Goal: Register for event/course

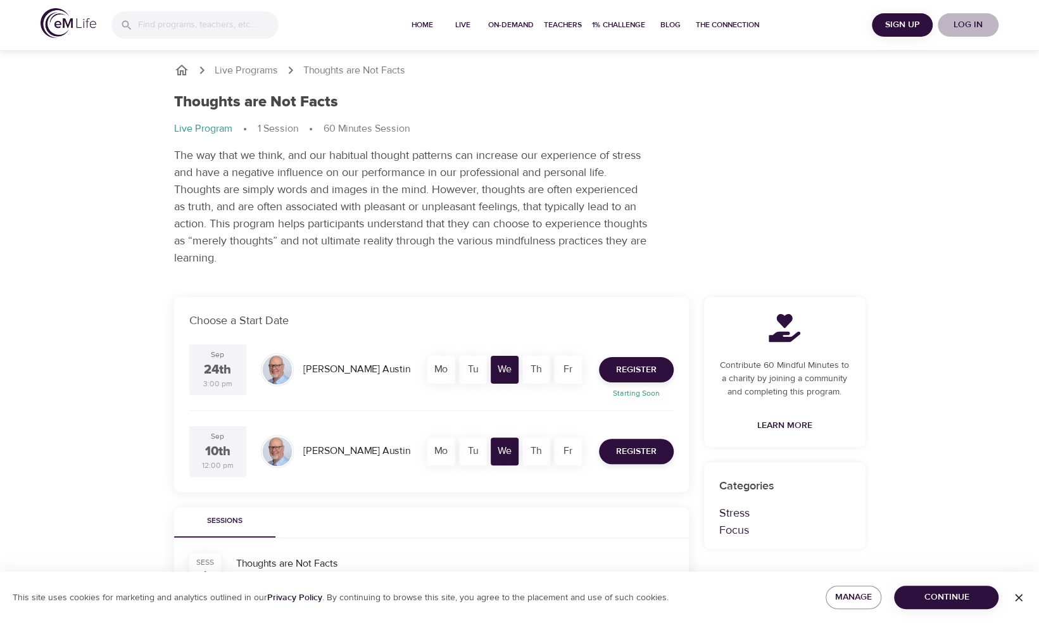
click at [970, 27] on span "Log in" at bounding box center [968, 25] width 51 height 16
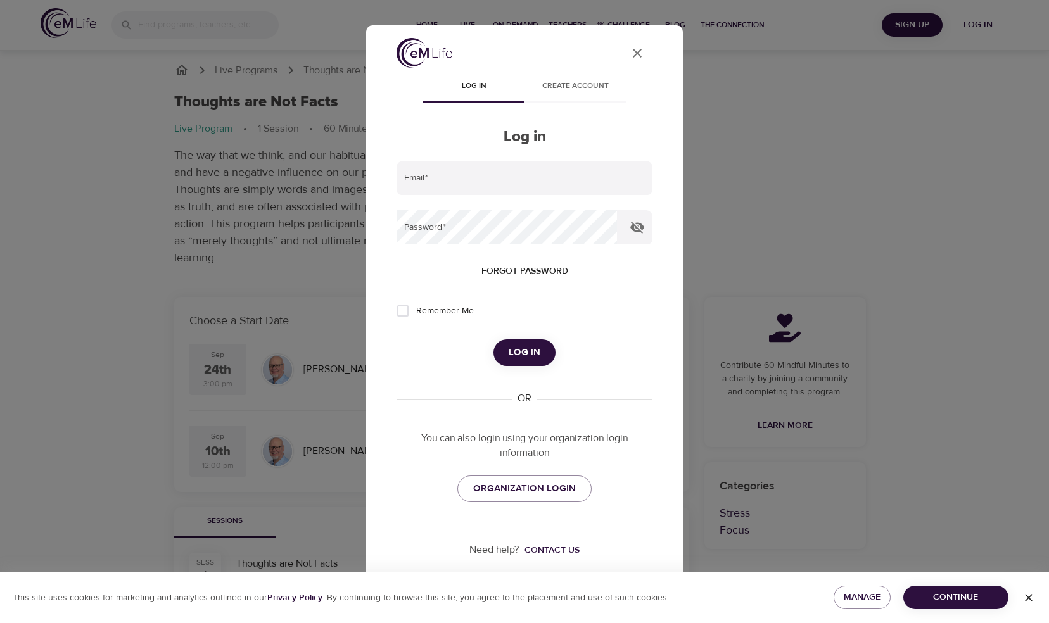
type input "fmp2yx@virginia.edu"
click at [527, 347] on span "Log in" at bounding box center [525, 353] width 32 height 16
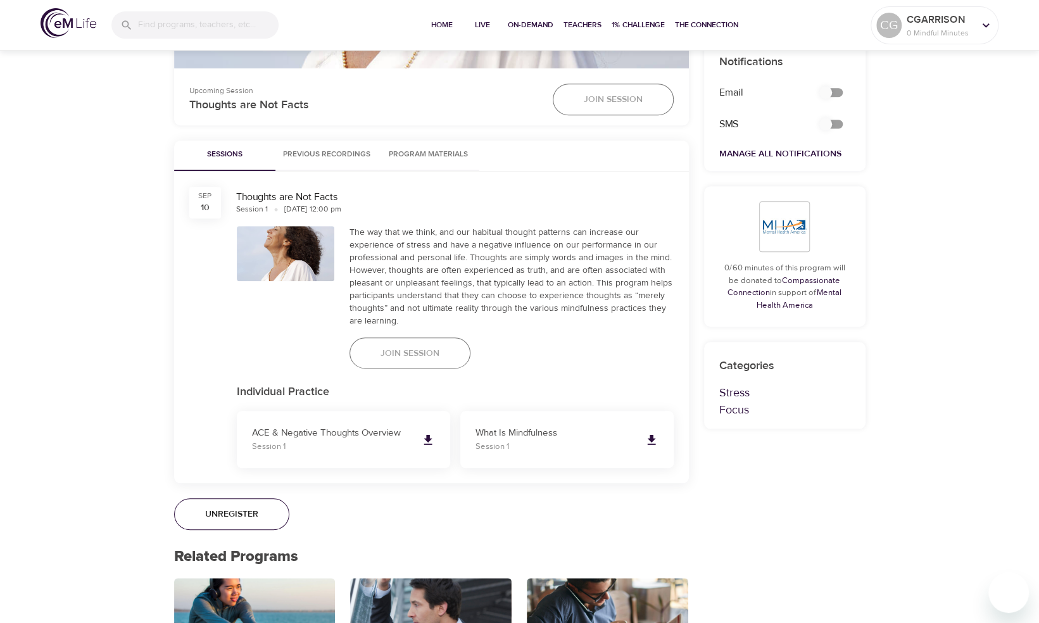
scroll to position [538, 0]
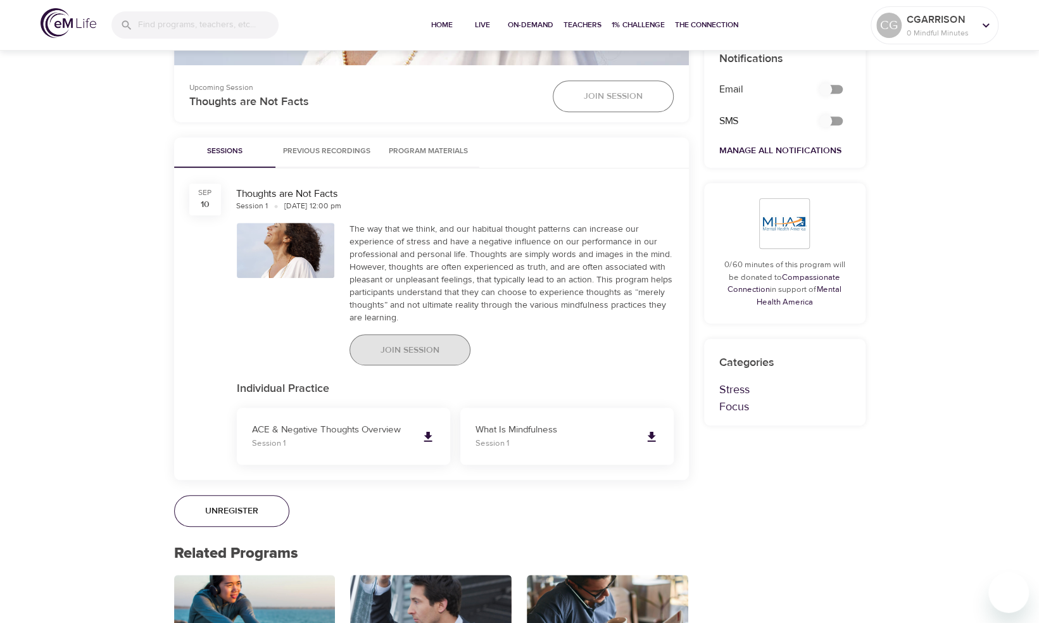
click at [404, 346] on span "Join Session" at bounding box center [410, 351] width 59 height 16
